Goal: Find specific page/section: Find specific page/section

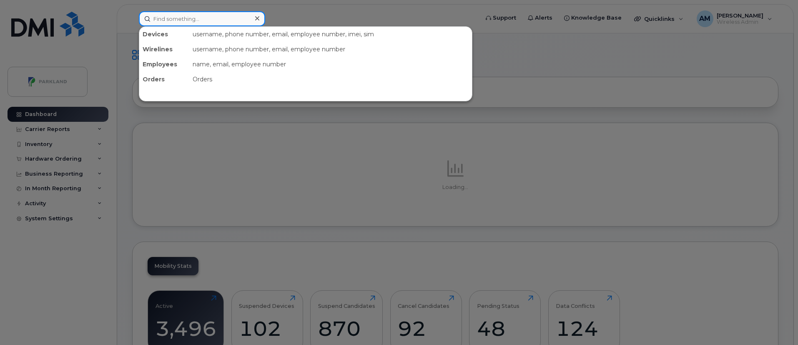
click at [224, 18] on input at bounding box center [202, 18] width 126 height 15
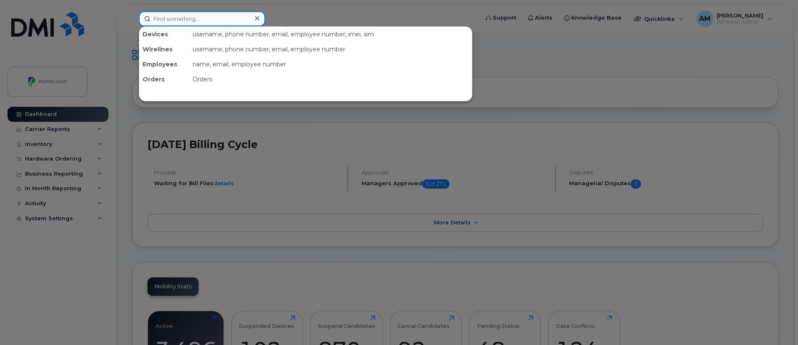
paste input "Suhas ASR"
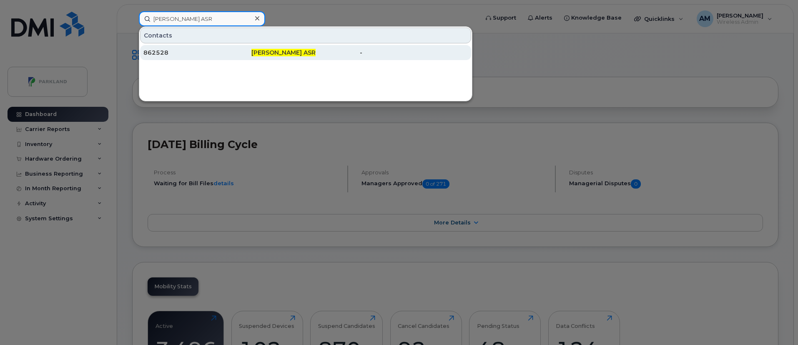
type input "Suhas ASR"
click at [275, 54] on span "Suhas ASR" at bounding box center [283, 53] width 64 height 8
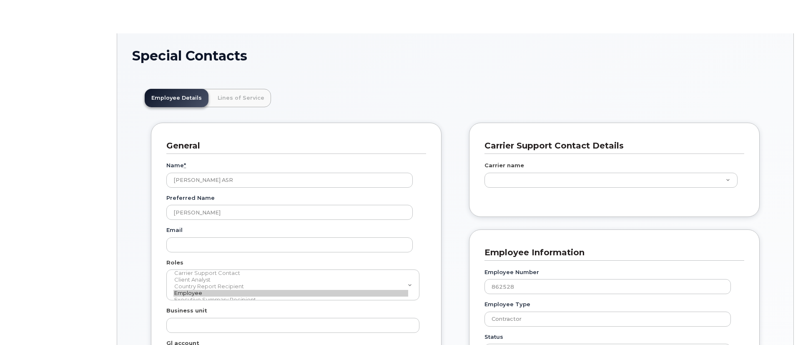
scroll to position [28, 0]
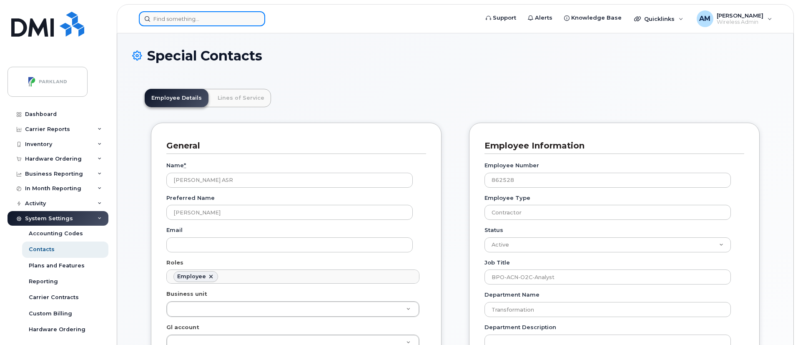
click at [191, 21] on input at bounding box center [202, 18] width 126 height 15
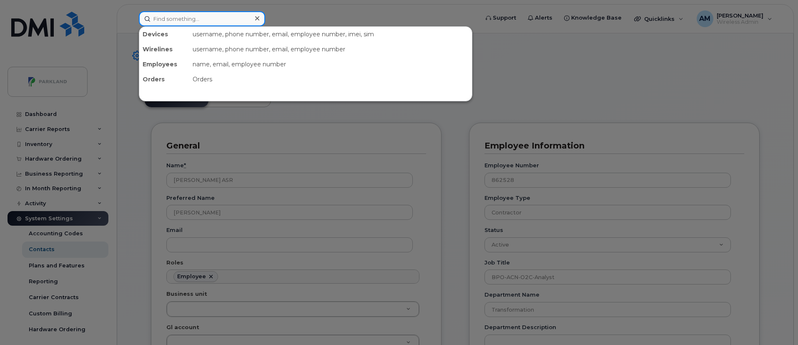
paste input "Emanuel Vincent"
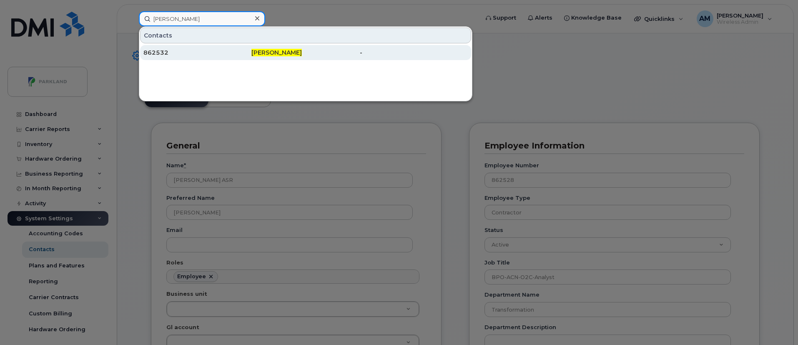
type input "Emanuel Vincent"
click at [218, 49] on div "862532" at bounding box center [197, 52] width 108 height 8
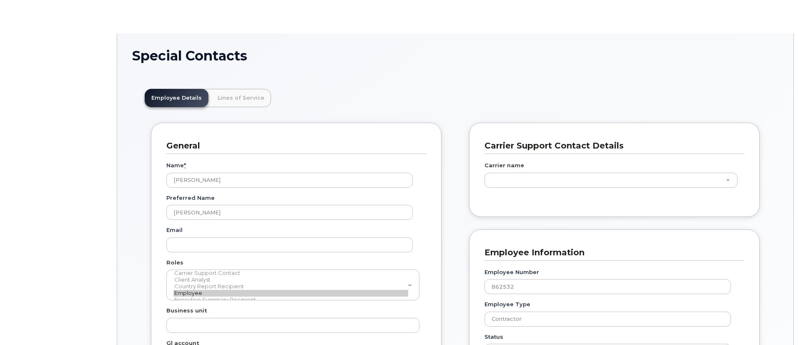
scroll to position [25, 0]
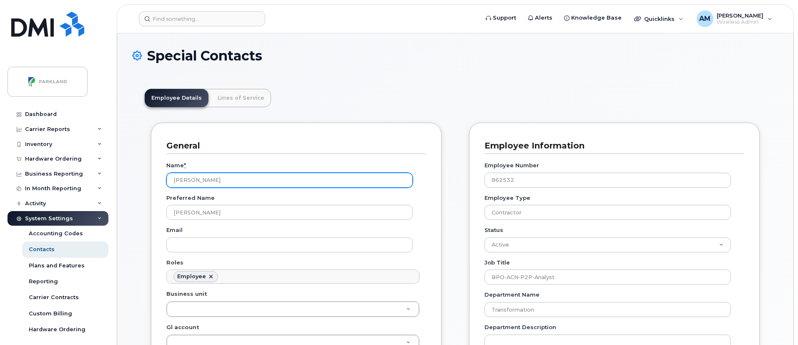
drag, startPoint x: 0, startPoint y: 0, endPoint x: 440, endPoint y: -73, distance: 446.4
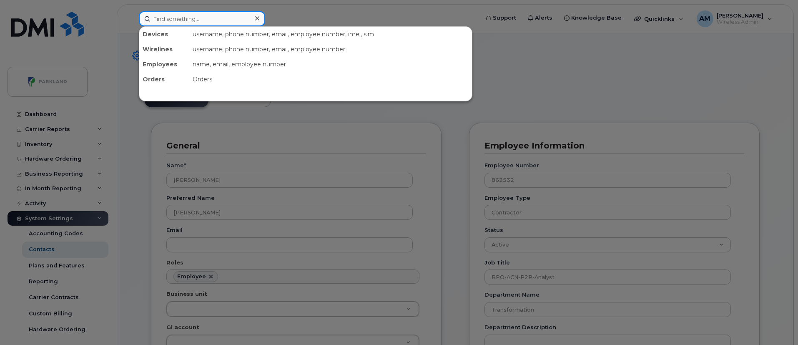
click at [224, 20] on input at bounding box center [202, 18] width 126 height 15
paste input "[PERSON_NAME]"
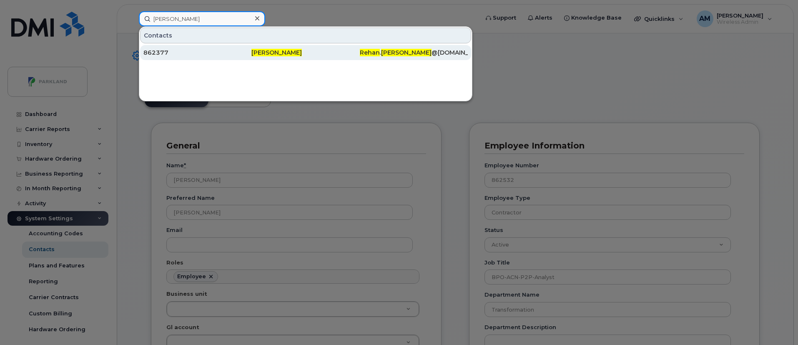
type input "[PERSON_NAME]"
click at [253, 57] on div "[PERSON_NAME]" at bounding box center [305, 52] width 108 height 15
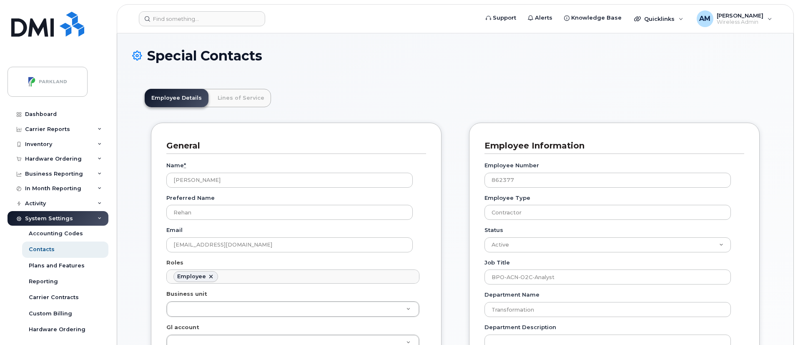
scroll to position [25, 0]
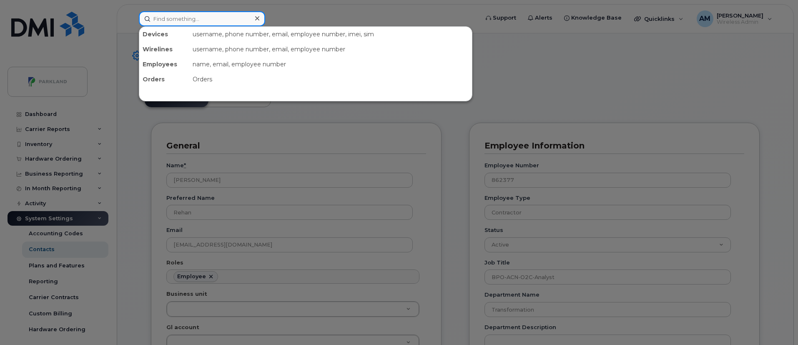
click at [226, 21] on input at bounding box center [202, 18] width 126 height 15
paste input "Raj Bathina"
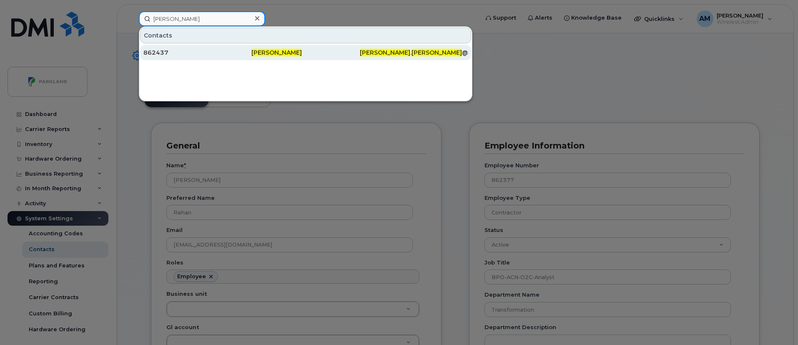
type input "Raj Bathina"
click at [249, 53] on div "862437" at bounding box center [197, 52] width 108 height 8
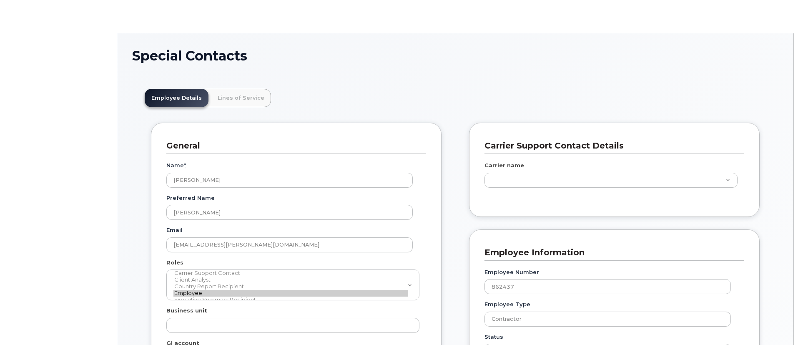
scroll to position [25, 0]
